Goal: Transaction & Acquisition: Download file/media

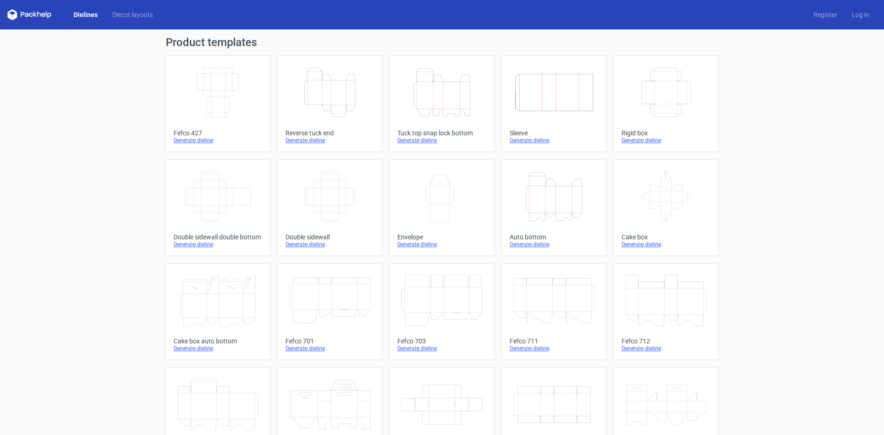
click at [428, 96] on icon "Height Depth Width" at bounding box center [441, 93] width 81 height 52
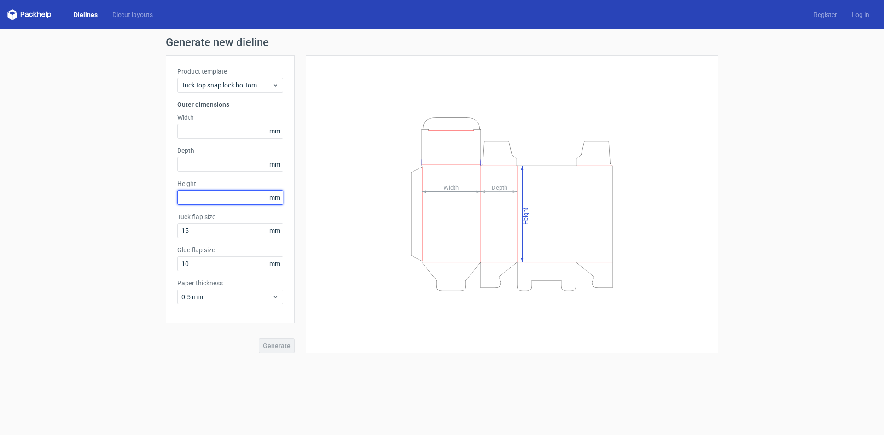
click at [219, 193] on input "text" at bounding box center [230, 197] width 106 height 15
type input "203"
click at [213, 127] on input "text" at bounding box center [230, 131] width 106 height 15
type input "70"
click at [208, 162] on input "text" at bounding box center [230, 164] width 106 height 15
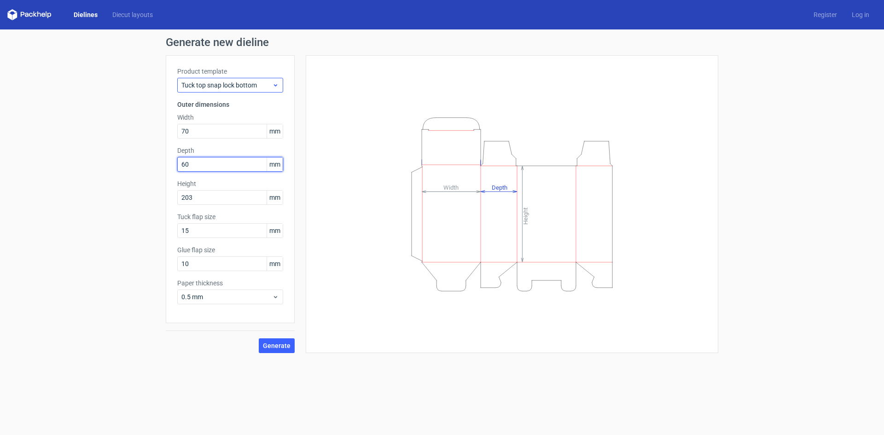
type input "60"
click at [272, 83] on icon at bounding box center [275, 84] width 7 height 7
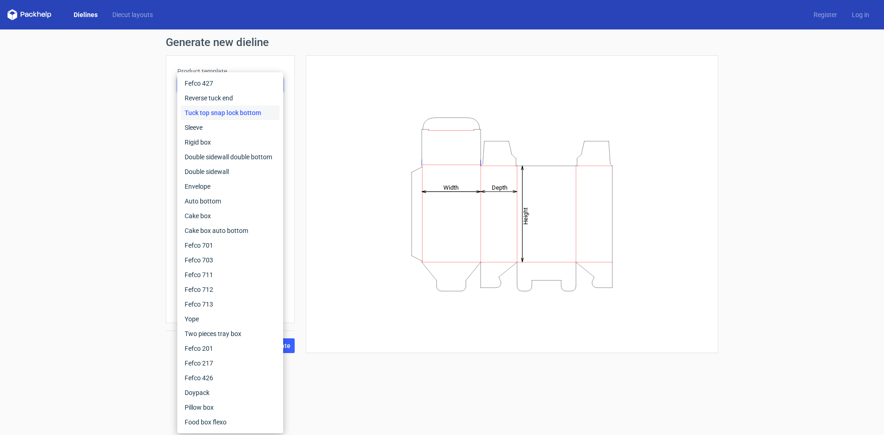
click at [292, 70] on div "Product template Tuck top snap lock bottom Outer dimensions Width 70 mm Depth 6…" at bounding box center [230, 189] width 129 height 268
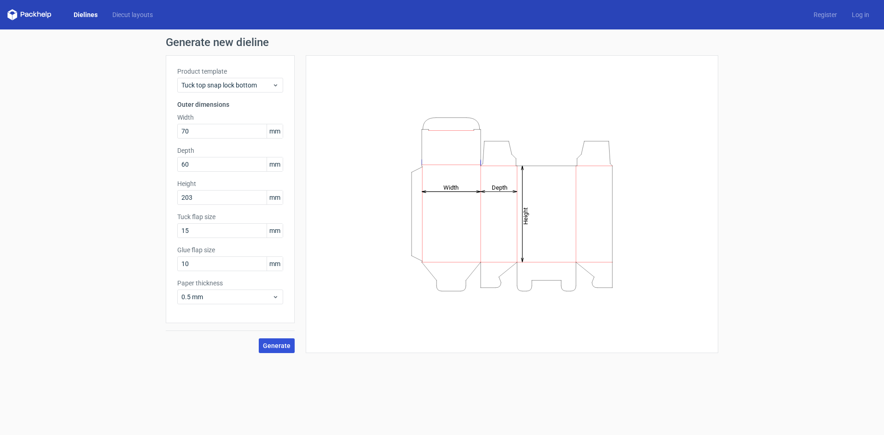
click at [272, 344] on span "Generate" at bounding box center [277, 345] width 28 height 6
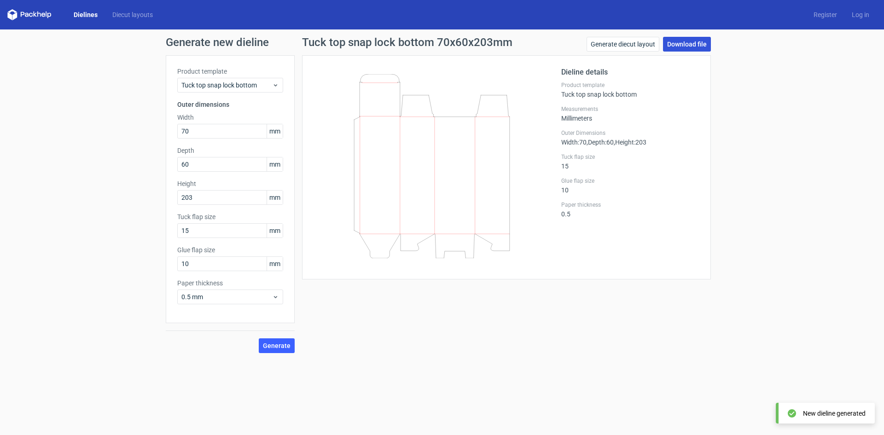
click at [699, 42] on link "Download file" at bounding box center [687, 44] width 48 height 15
